Goal: Information Seeking & Learning: Understand process/instructions

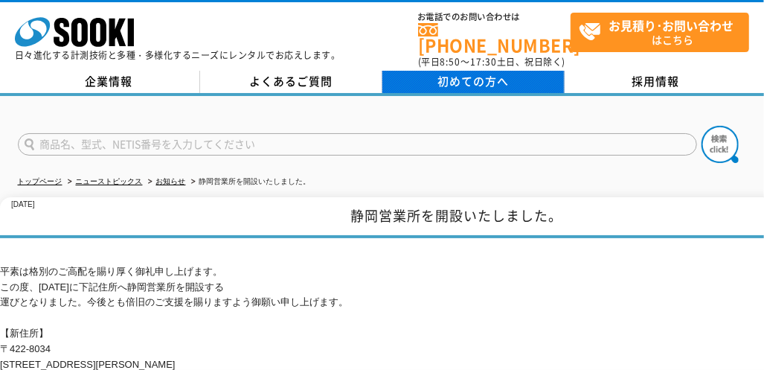
click at [470, 71] on link "初めての方へ" at bounding box center [473, 82] width 182 height 22
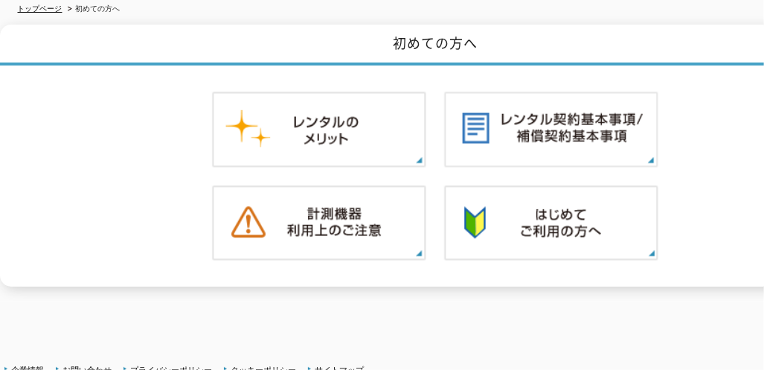
scroll to position [173, 0]
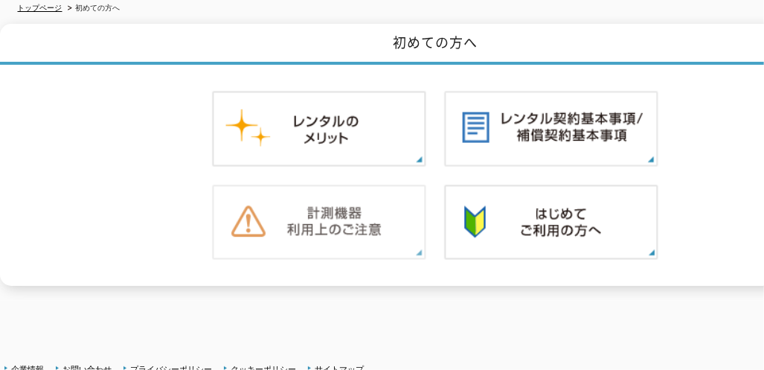
click at [375, 211] on img at bounding box center [319, 222] width 214 height 76
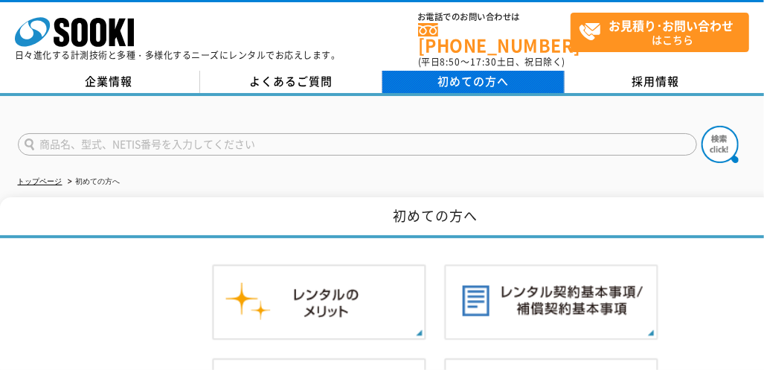
click at [444, 73] on span "初めての方へ" at bounding box center [472, 81] width 71 height 16
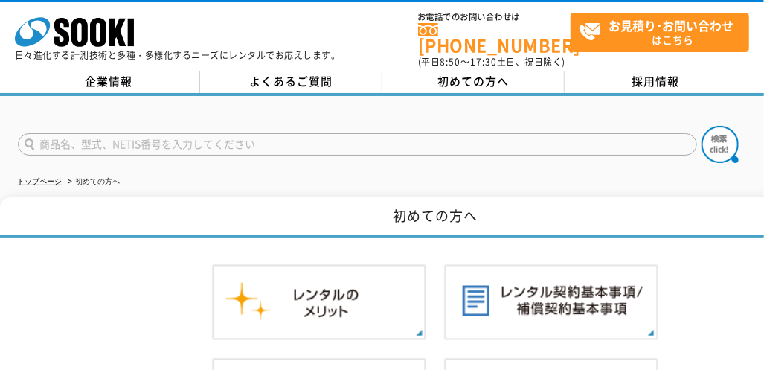
scroll to position [173, 0]
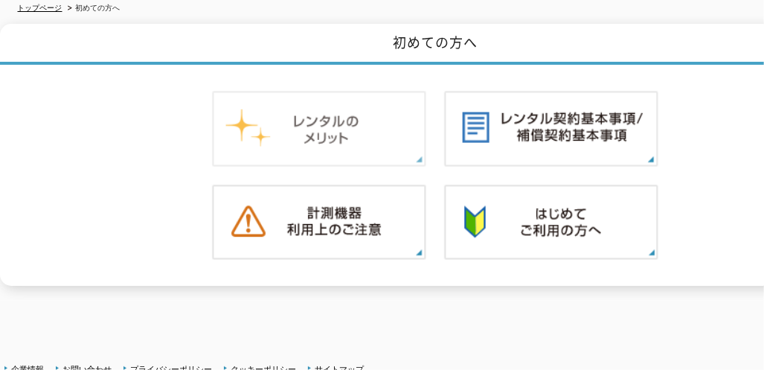
click at [331, 128] on img at bounding box center [319, 129] width 214 height 76
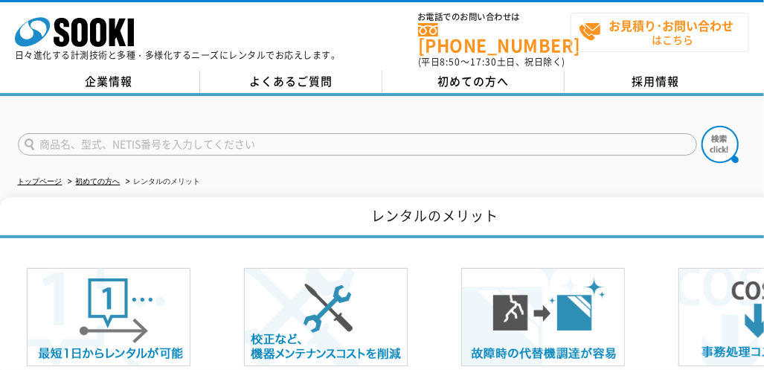
click at [632, 29] on strong "お見積り･お問い合わせ" at bounding box center [671, 25] width 125 height 18
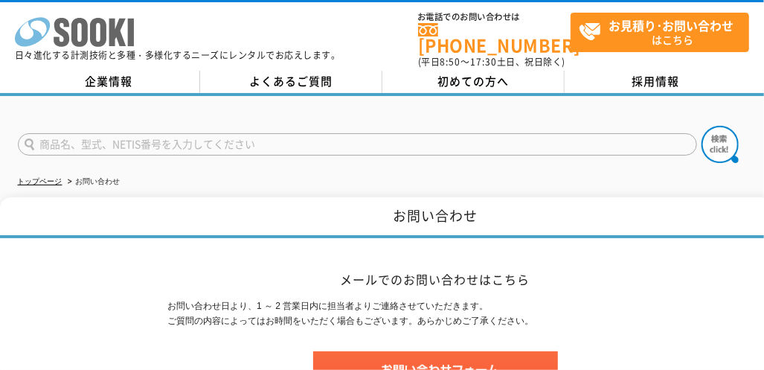
click at [101, 41] on icon at bounding box center [98, 32] width 16 height 29
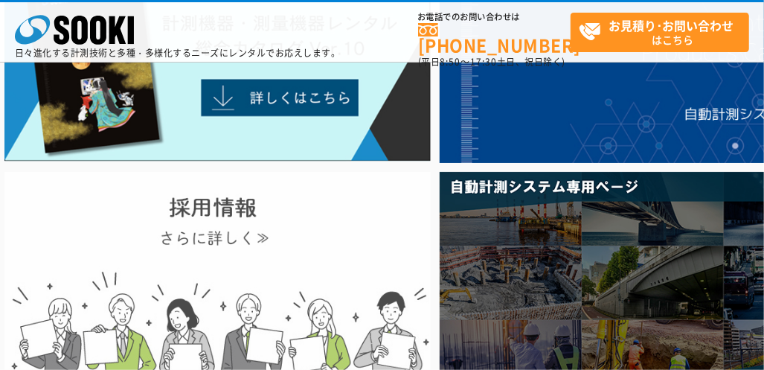
scroll to position [347, 0]
